Goal: Find contact information: Find contact information

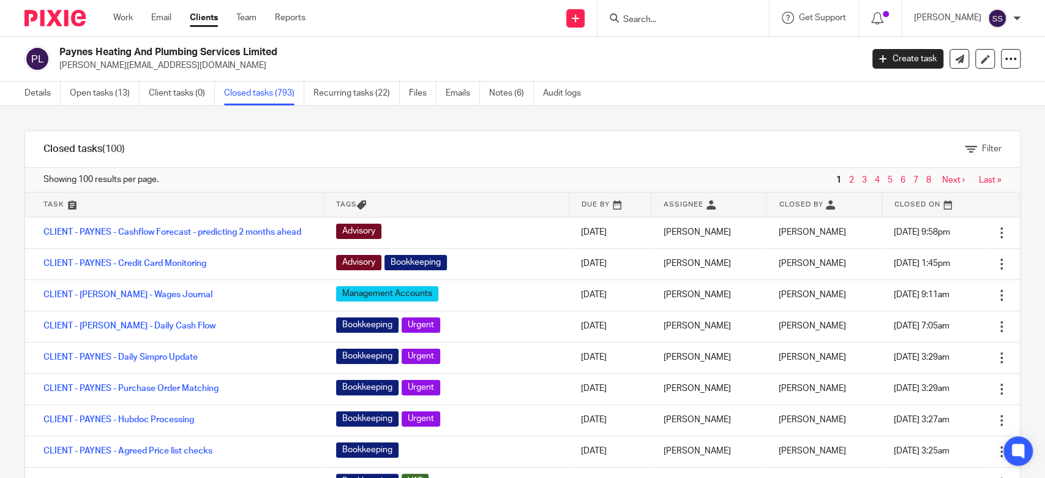
scroll to position [2612, 0]
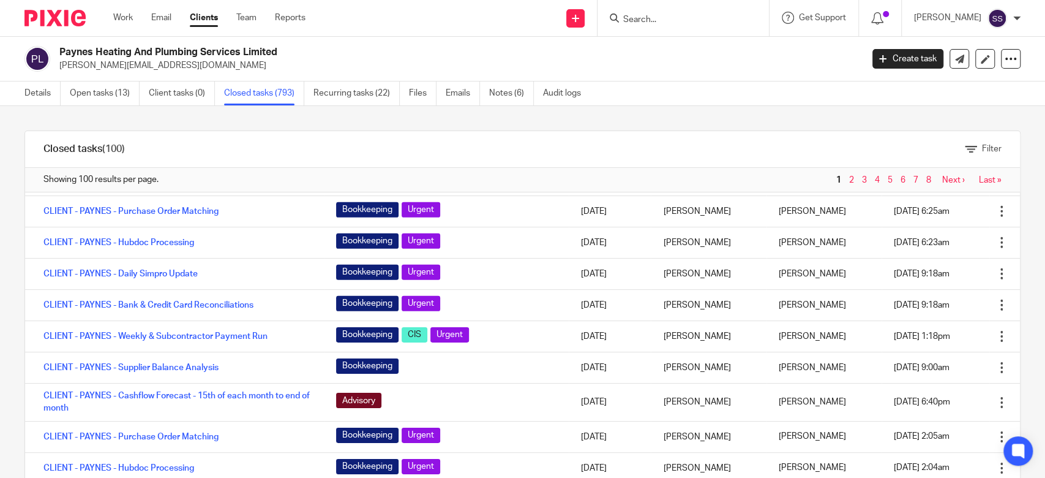
click at [678, 19] on input "Search" at bounding box center [677, 20] width 110 height 11
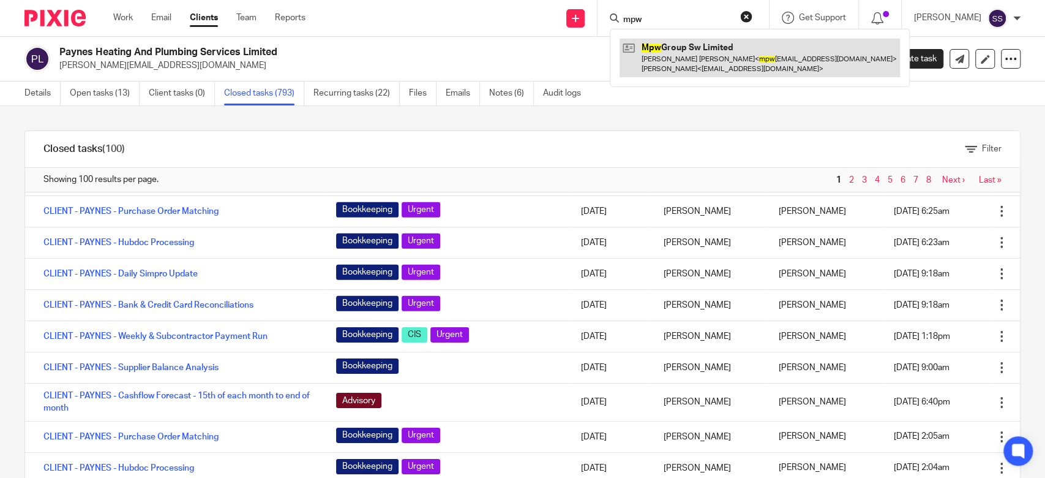
type input "mpw"
click at [704, 66] on link at bounding box center [760, 58] width 280 height 38
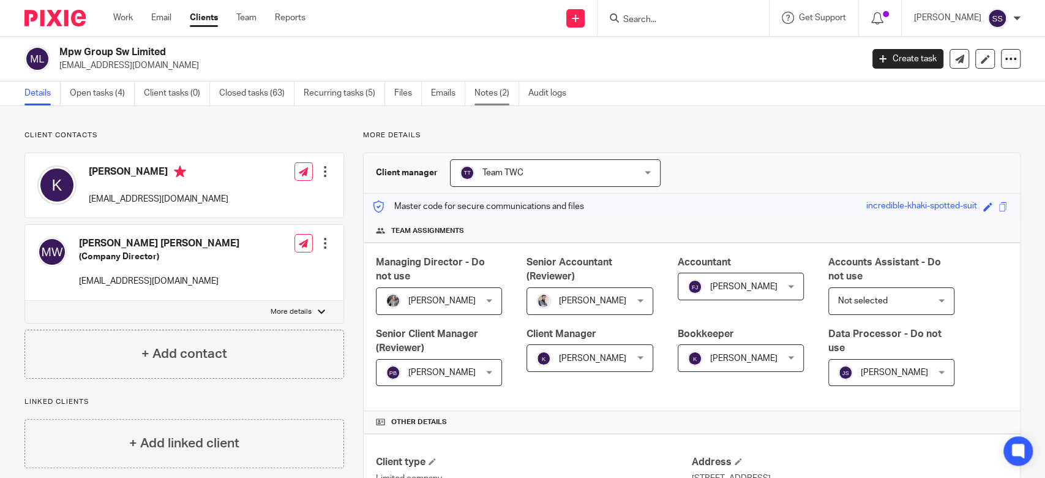
click at [507, 81] on link "Notes (2)" at bounding box center [496, 93] width 45 height 24
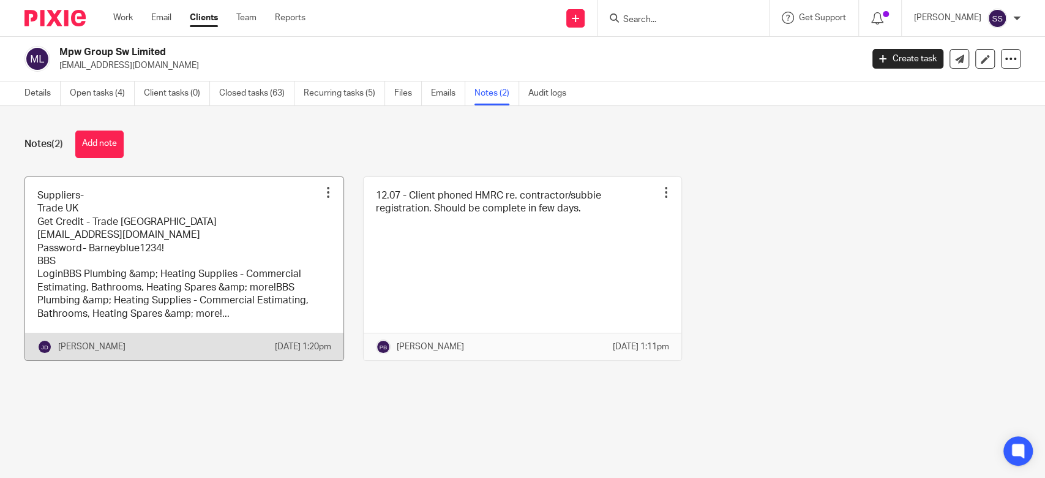
click at [234, 227] on link at bounding box center [184, 268] width 318 height 183
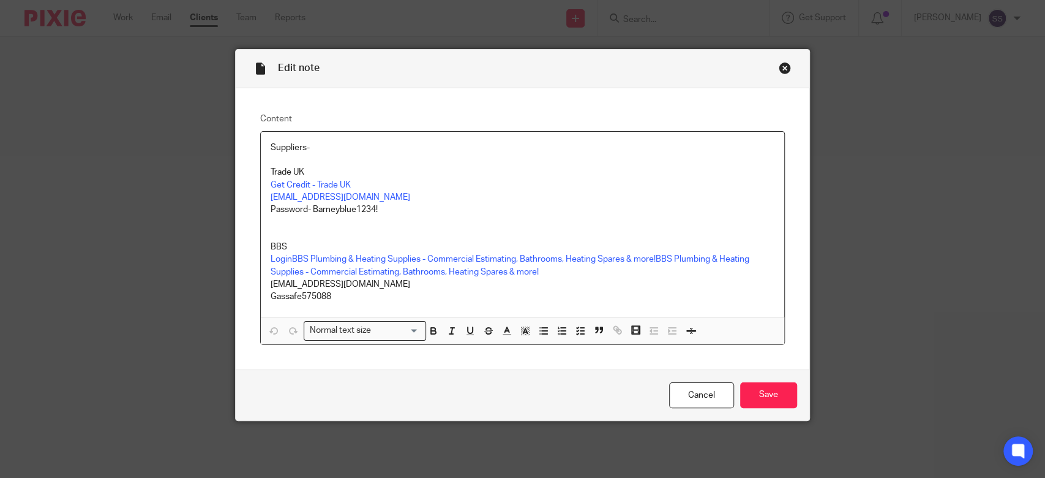
click at [382, 196] on p "[EMAIL_ADDRESS][DOMAIN_NAME]" at bounding box center [523, 197] width 504 height 12
click at [334, 186] on link "Get Credit - Trade UK" at bounding box center [311, 185] width 80 height 9
click at [371, 191] on p "[EMAIL_ADDRESS][DOMAIN_NAME]" at bounding box center [523, 197] width 504 height 12
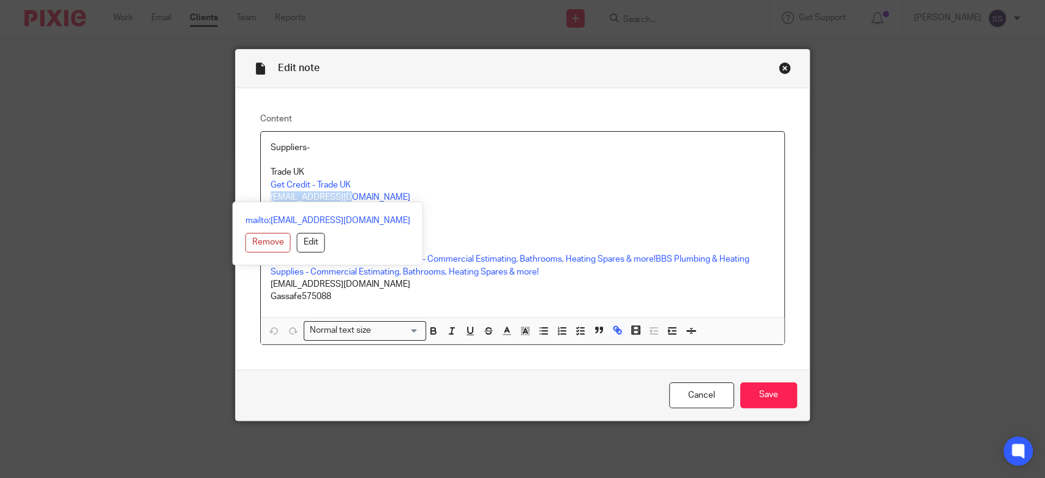
drag, startPoint x: 366, startPoint y: 193, endPoint x: 237, endPoint y: 193, distance: 129.2
click at [237, 193] on div "Content Suppliers- Trade UK Get Credit - Trade UK Mpw75@hotmail.com Password- B…" at bounding box center [523, 228] width 574 height 281
copy link "Mpw75@hotmail.com"
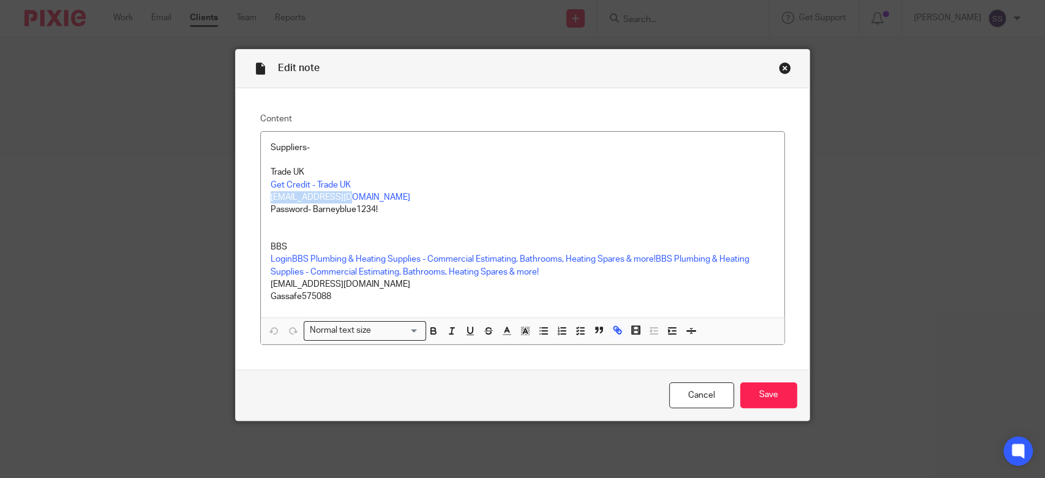
click at [358, 216] on link "mailto:Mpw75@hotmail.com" at bounding box center [328, 220] width 165 height 12
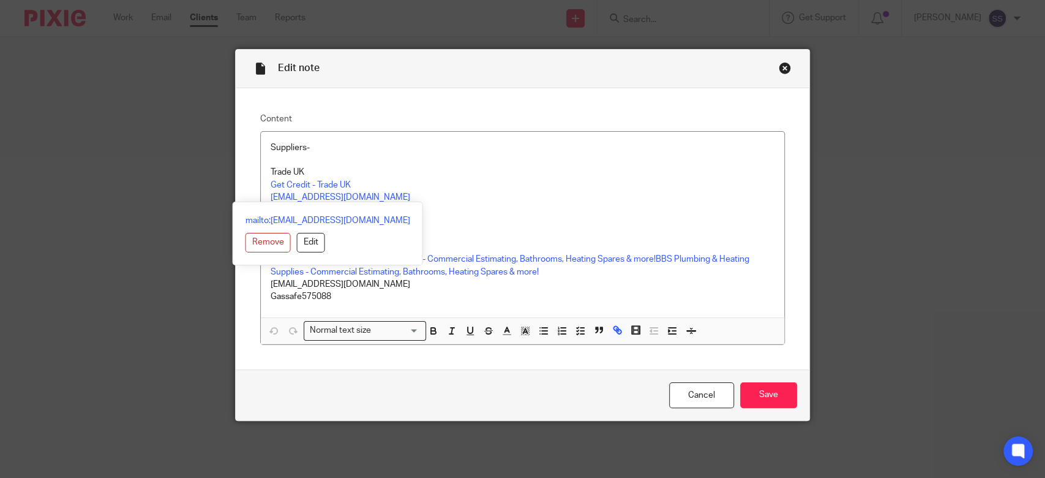
drag, startPoint x: 448, startPoint y: 217, endPoint x: 441, endPoint y: 216, distance: 6.8
click at [446, 216] on p at bounding box center [523, 222] width 504 height 12
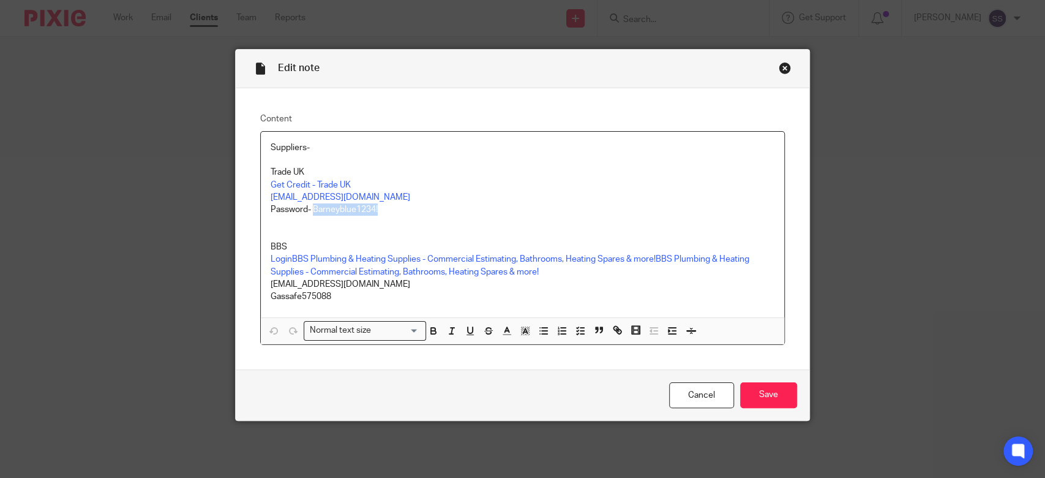
drag, startPoint x: 399, startPoint y: 214, endPoint x: 309, endPoint y: 214, distance: 90.6
click at [309, 214] on p "Password- Barneyblue1234!" at bounding box center [523, 209] width 504 height 12
copy p "Barneyblue1234!"
